Goal: Transaction & Acquisition: Purchase product/service

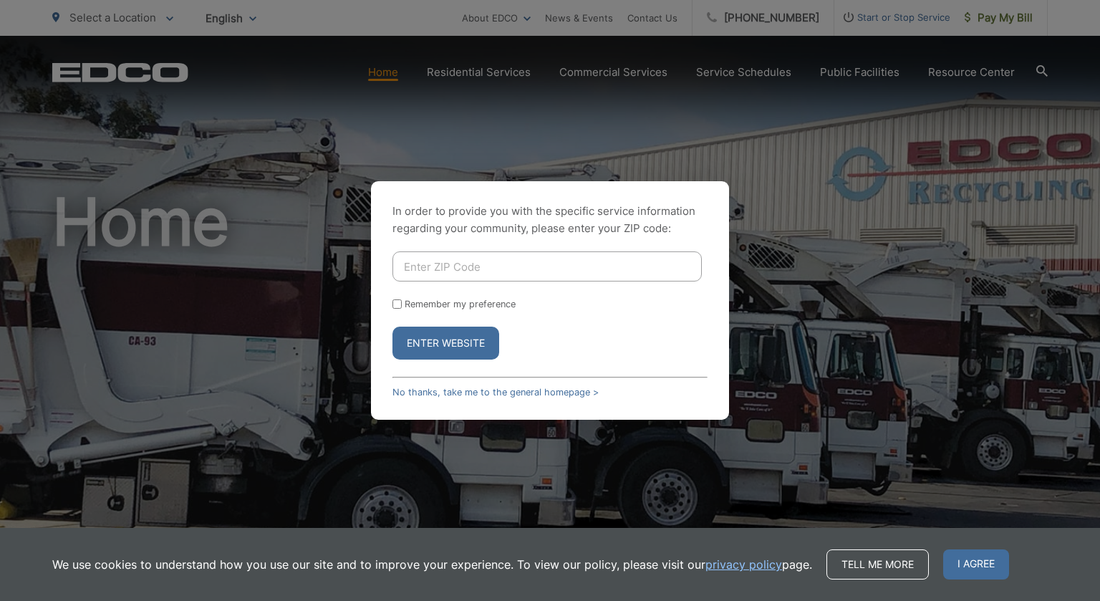
click at [461, 265] on input "Enter ZIP Code" at bounding box center [546, 266] width 309 height 30
type input "92024"
click at [444, 347] on button "Enter Website" at bounding box center [445, 343] width 107 height 33
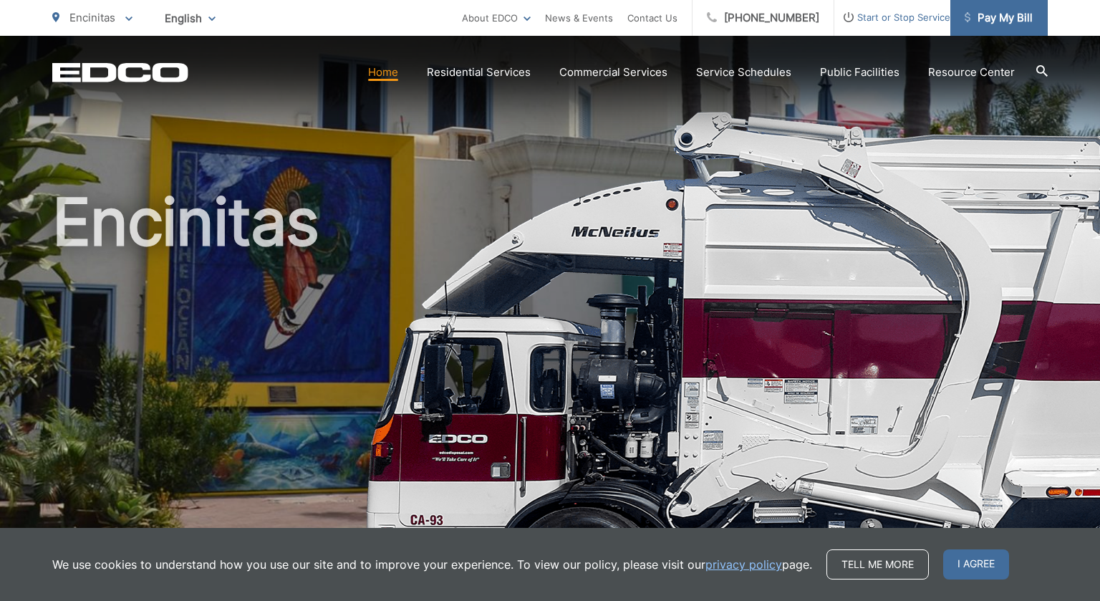
click at [1006, 18] on span "Pay My Bill" at bounding box center [999, 17] width 68 height 17
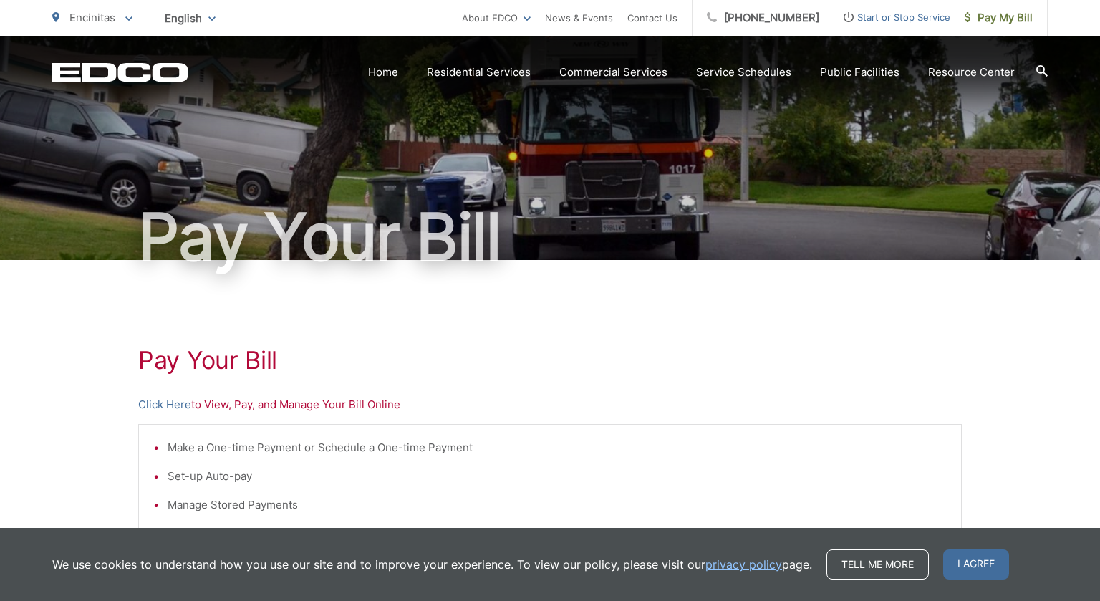
scroll to position [85, 0]
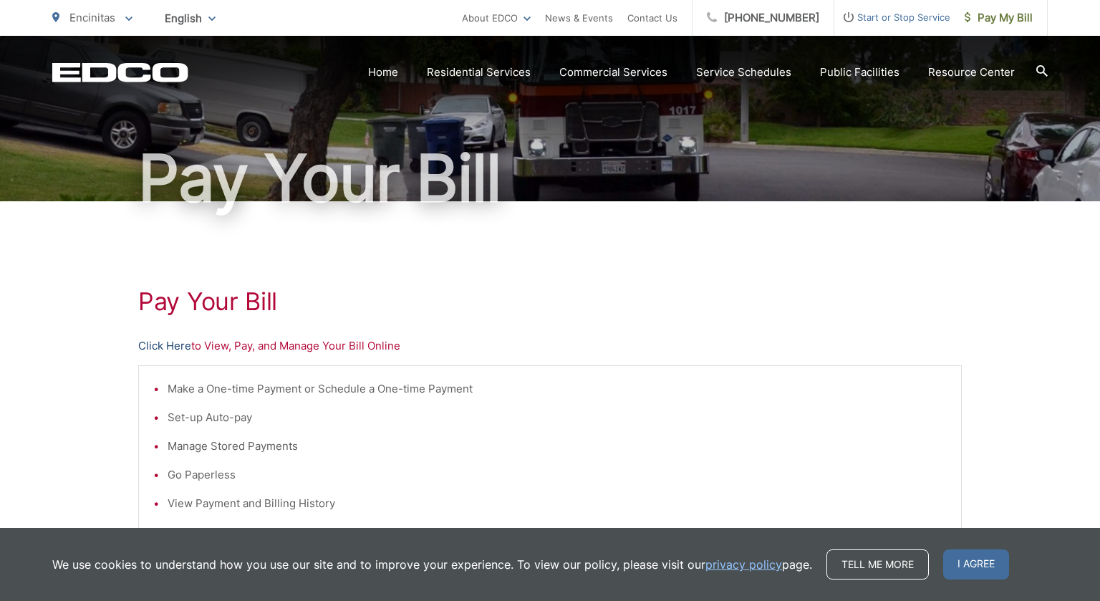
click at [170, 351] on link "Click Here" at bounding box center [164, 345] width 53 height 17
